Goal: Find specific page/section: Find specific page/section

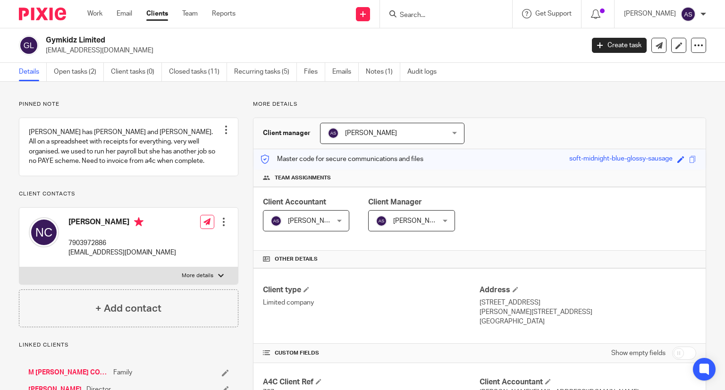
click at [442, 12] on input "Search" at bounding box center [441, 15] width 85 height 9
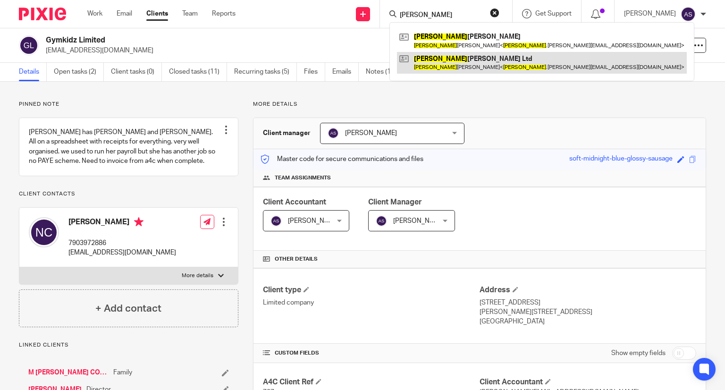
type input "tiffany"
click at [467, 61] on link at bounding box center [542, 63] width 290 height 22
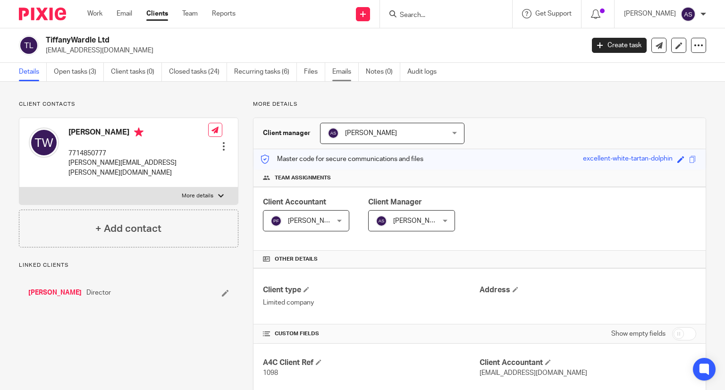
click at [348, 73] on link "Emails" at bounding box center [346, 72] width 26 height 18
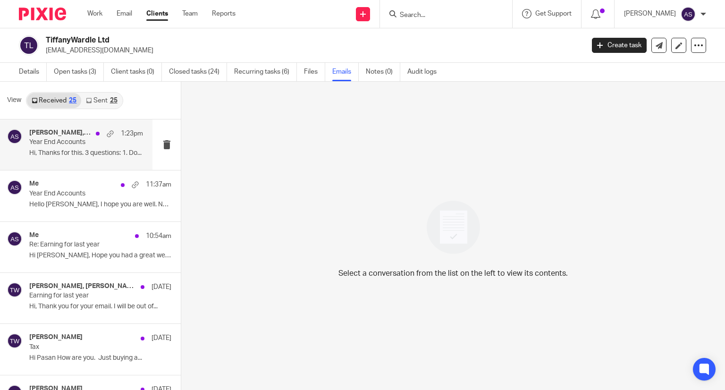
click at [65, 147] on div "tiffany wardle, Me 1:23pm Year End Accounts Hi, Thanks for this. 3 questions: 1…" at bounding box center [86, 145] width 114 height 32
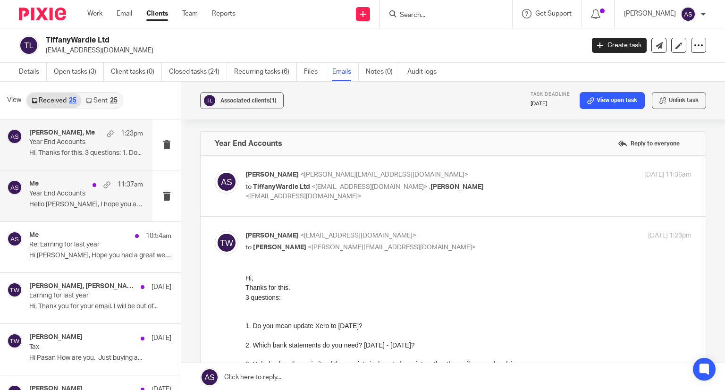
click at [67, 199] on div "Me 11:37am Year End Accounts Hello Tiffany, I hope you are well. Now..." at bounding box center [86, 196] width 114 height 32
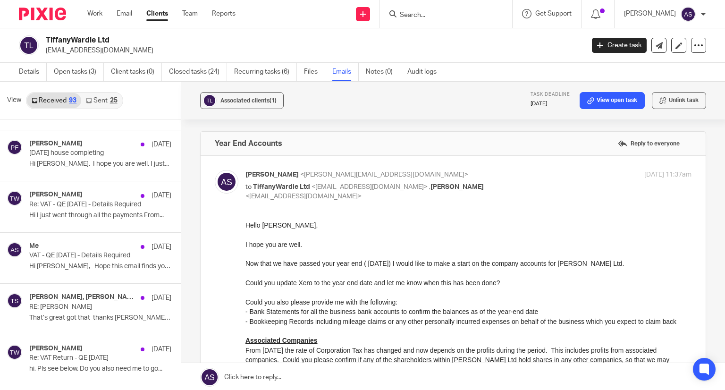
scroll to position [1968, 0]
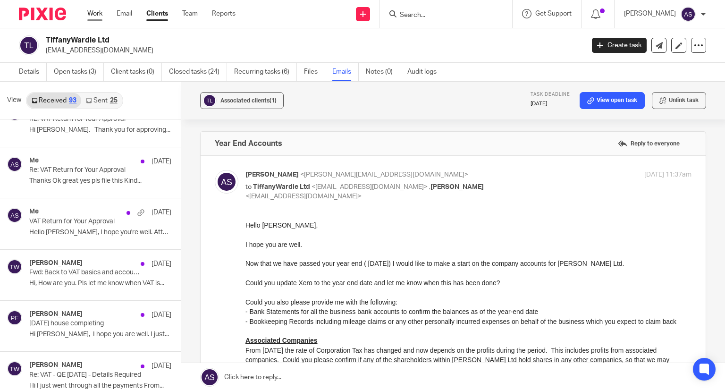
click at [89, 12] on link "Work" at bounding box center [94, 13] width 15 height 9
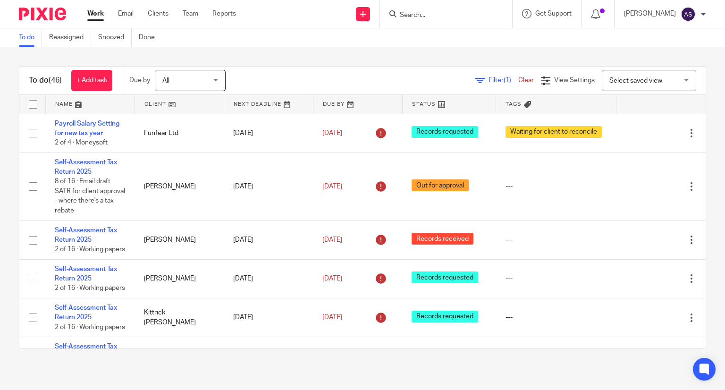
click at [429, 17] on input "Search" at bounding box center [441, 15] width 85 height 9
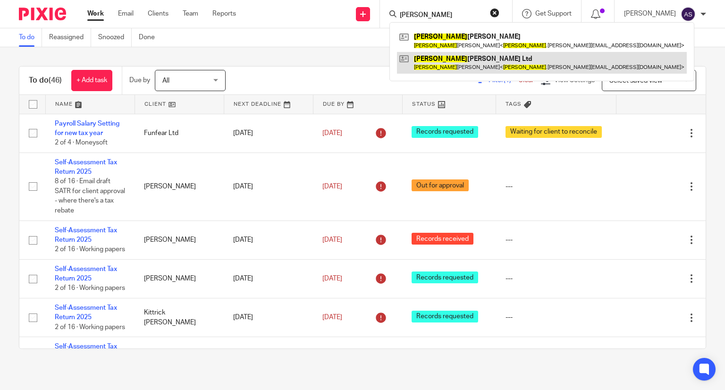
type input "tiffany"
click at [469, 59] on link at bounding box center [542, 63] width 290 height 22
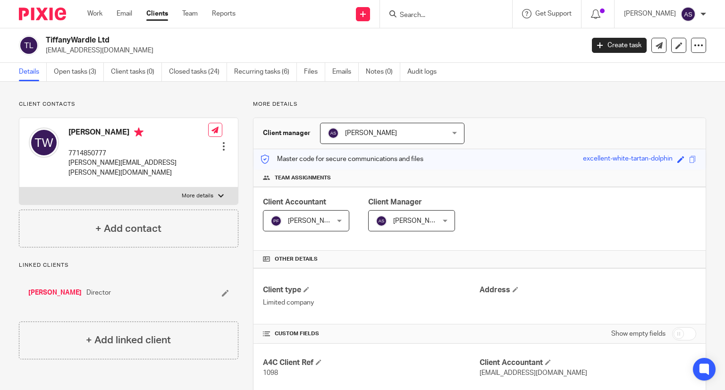
click at [440, 18] on input "Search" at bounding box center [441, 15] width 85 height 9
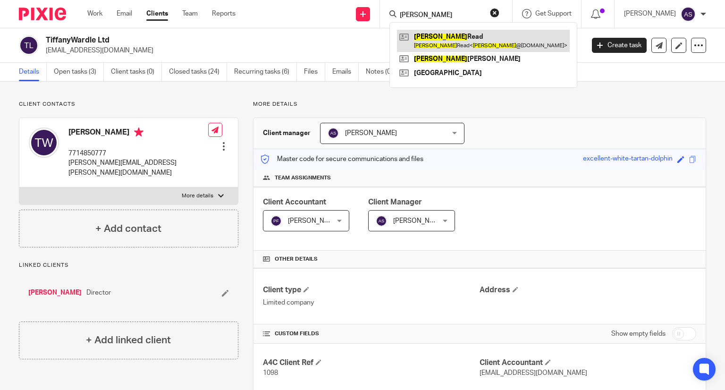
type input "[PERSON_NAME]"
click at [456, 41] on link at bounding box center [483, 41] width 173 height 22
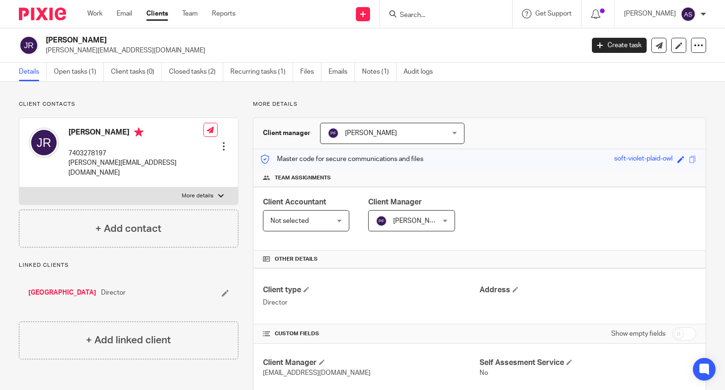
click at [60, 288] on link "[GEOGRAPHIC_DATA]" at bounding box center [62, 292] width 68 height 9
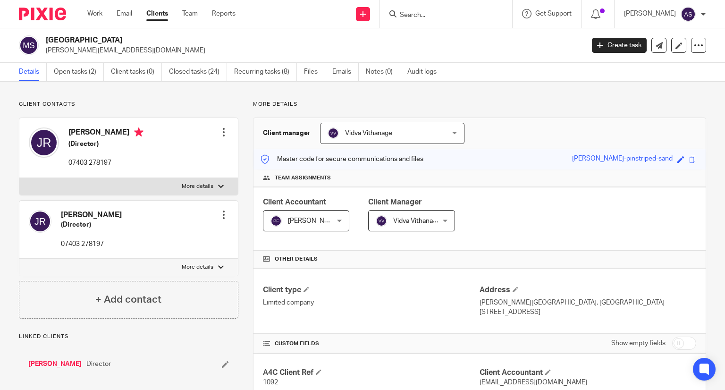
scroll to position [189, 0]
